Goal: Information Seeking & Learning: Learn about a topic

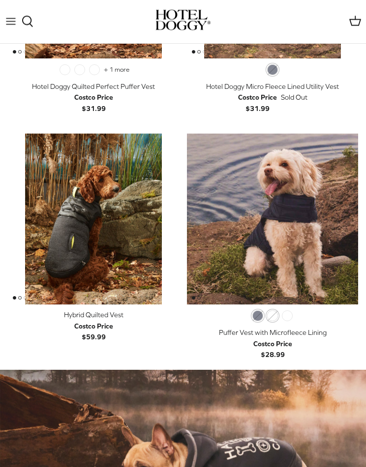
scroll to position [503, 0]
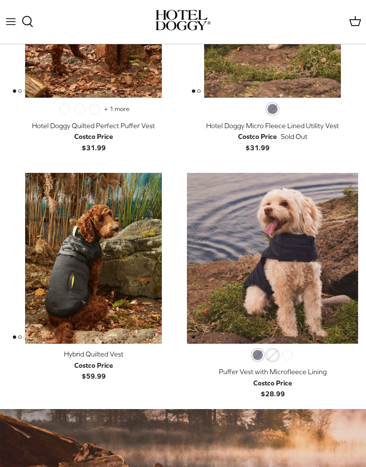
click at [296, 351] on div "India Ink Orange Rust Cypress" at bounding box center [272, 356] width 175 height 12
click at [288, 357] on span "Cypress" at bounding box center [287, 355] width 11 height 11
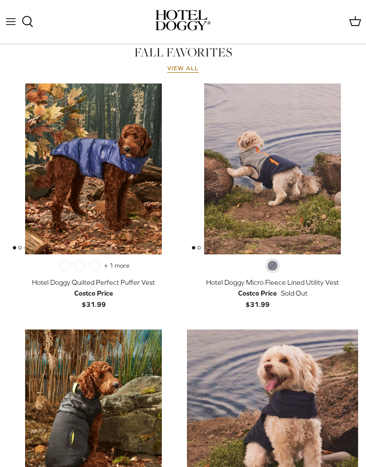
scroll to position [344, 0]
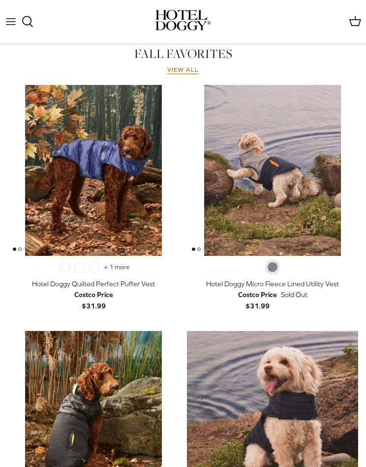
click at [274, 390] on img "Puffer Vest with Microfleece Lining" at bounding box center [272, 416] width 171 height 171
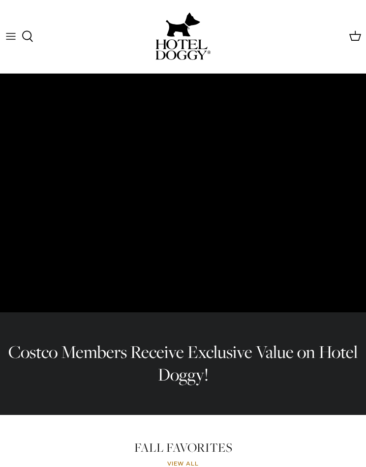
scroll to position [0, 0]
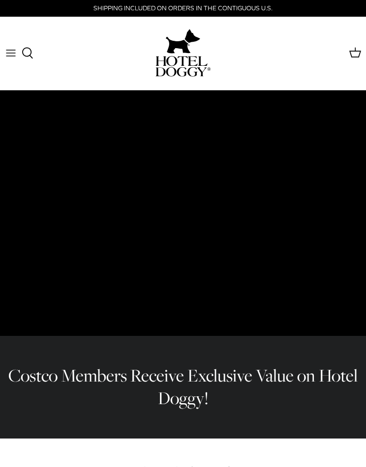
click at [9, 53] on line "Toggle menu" at bounding box center [10, 53] width 9 height 0
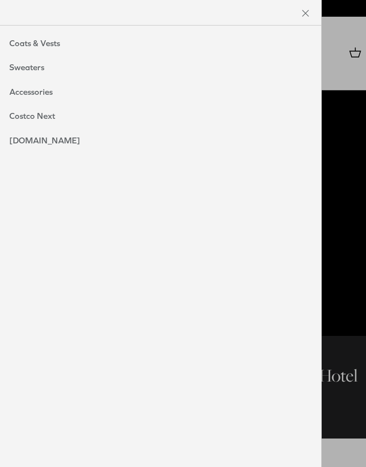
click at [42, 91] on link "Accessories" at bounding box center [31, 92] width 63 height 25
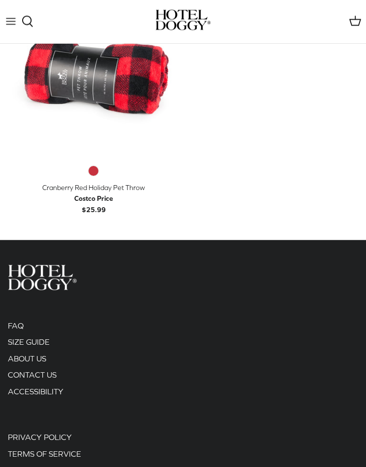
scroll to position [417, 0]
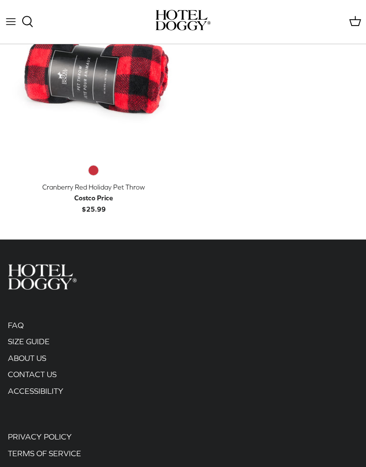
click at [20, 328] on link "FAQ" at bounding box center [16, 325] width 16 height 9
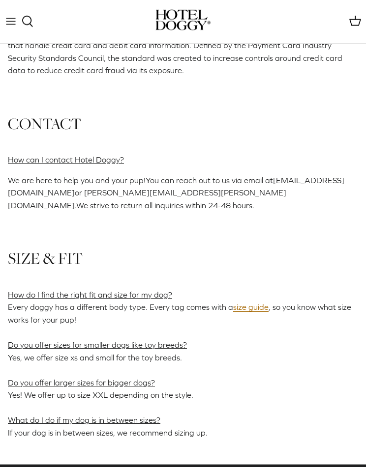
scroll to position [985, 0]
click at [245, 302] on link "size guide" at bounding box center [250, 306] width 35 height 9
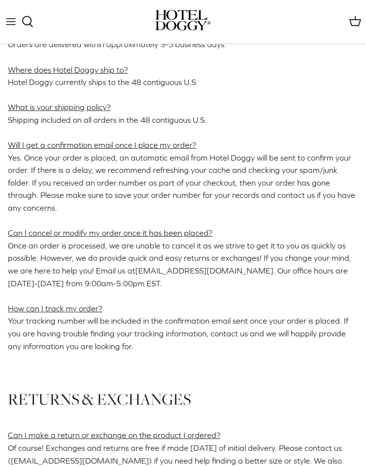
scroll to position [272, 0]
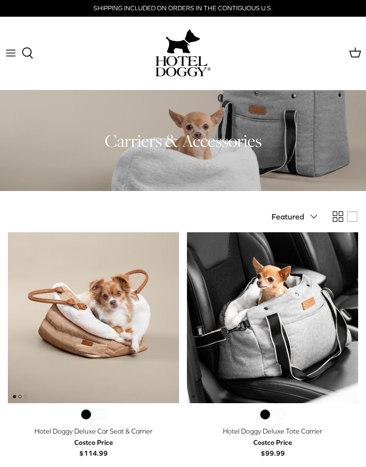
click at [9, 52] on icon "Toggle menu" at bounding box center [11, 53] width 12 height 12
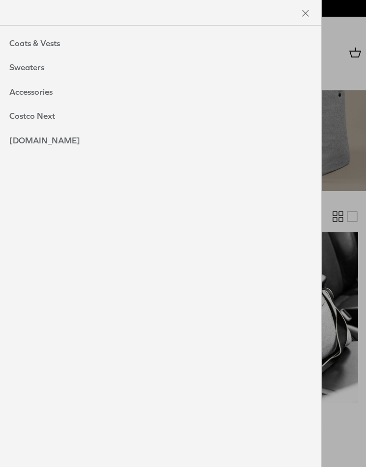
click at [40, 68] on link "Sweaters" at bounding box center [27, 68] width 55 height 25
click at [330, 287] on link "Toggle menu" at bounding box center [183, 233] width 366 height 467
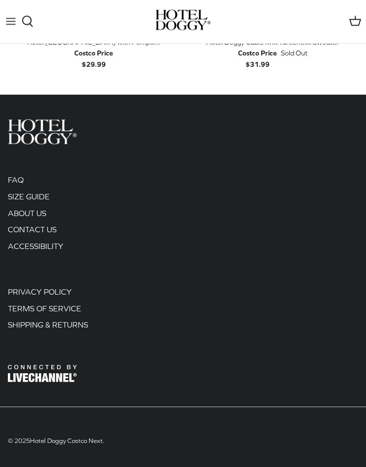
scroll to position [363, 0]
